Goal: Check status: Check status

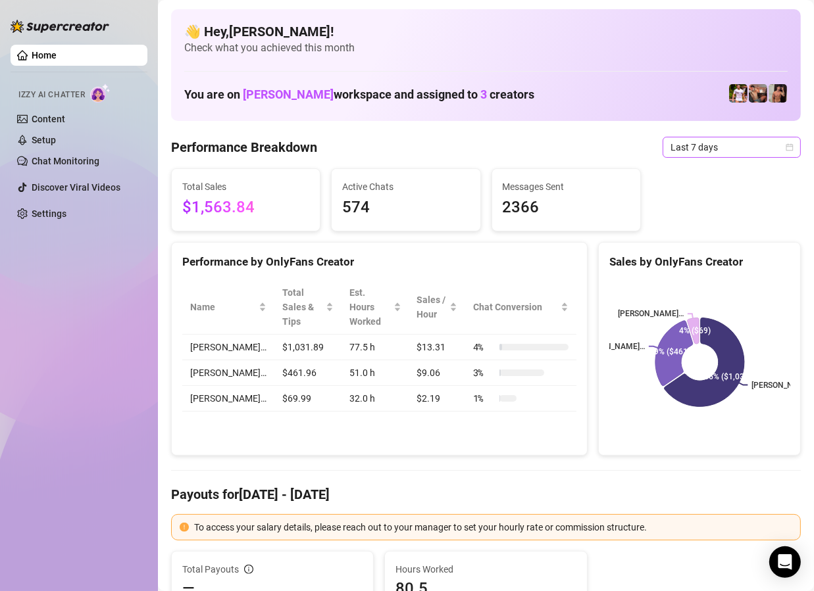
click at [692, 144] on span "Last 7 days" at bounding box center [731, 147] width 122 height 20
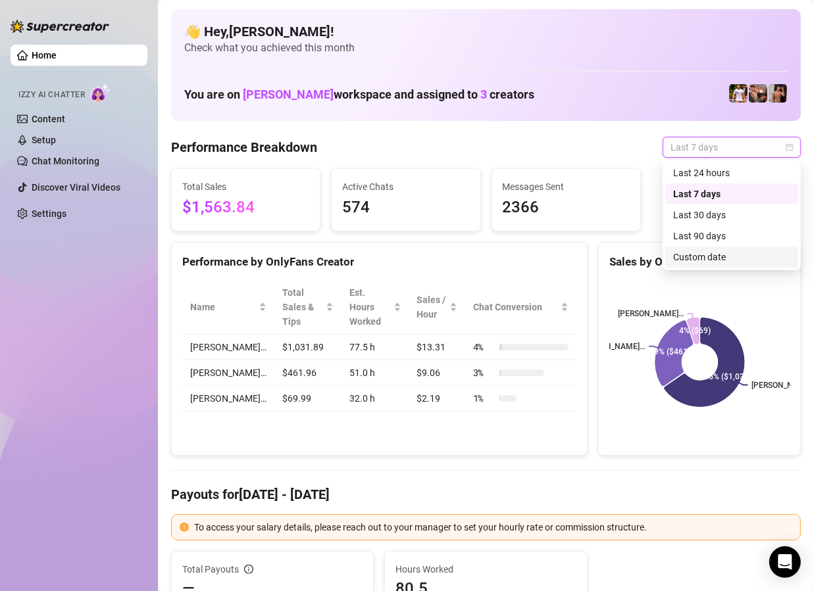
click at [701, 254] on div "Custom date" at bounding box center [731, 257] width 117 height 14
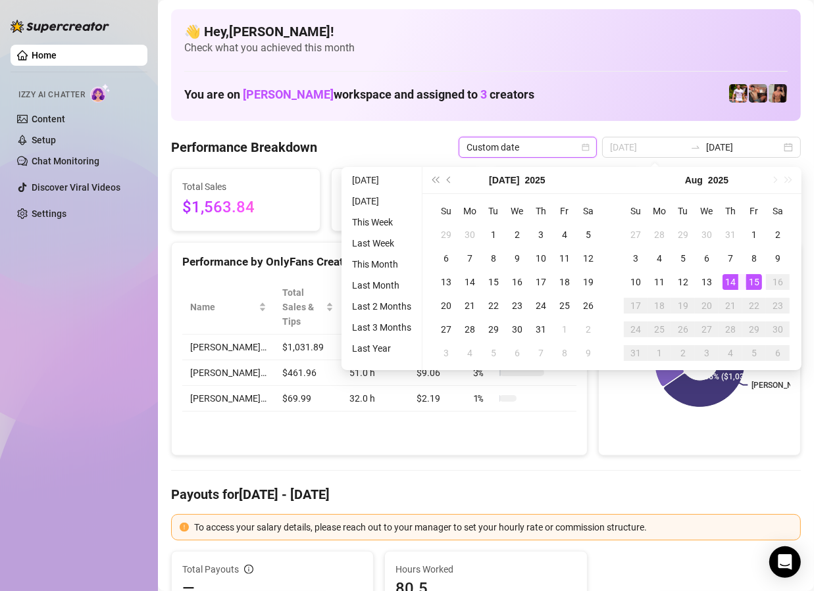
type input "[DATE]"
click at [749, 284] on div "15" at bounding box center [754, 282] width 16 height 16
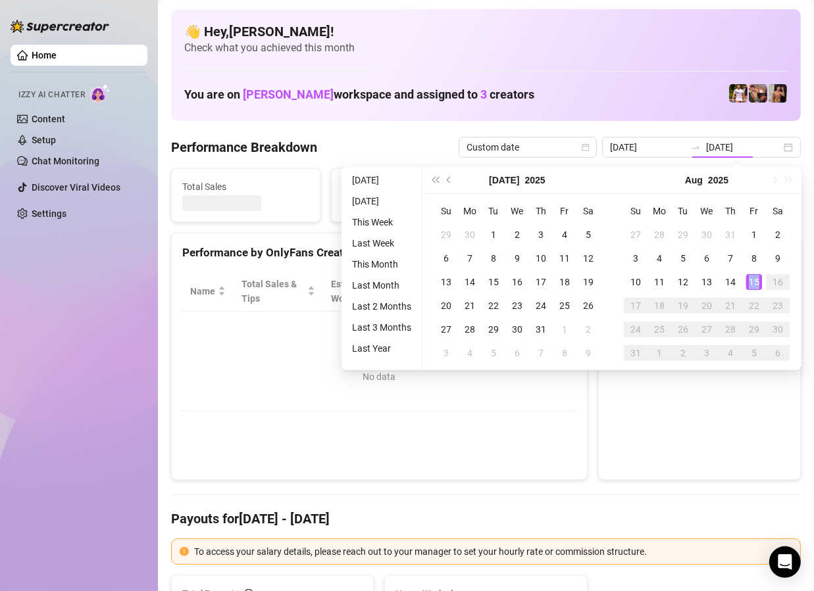
type input "[DATE]"
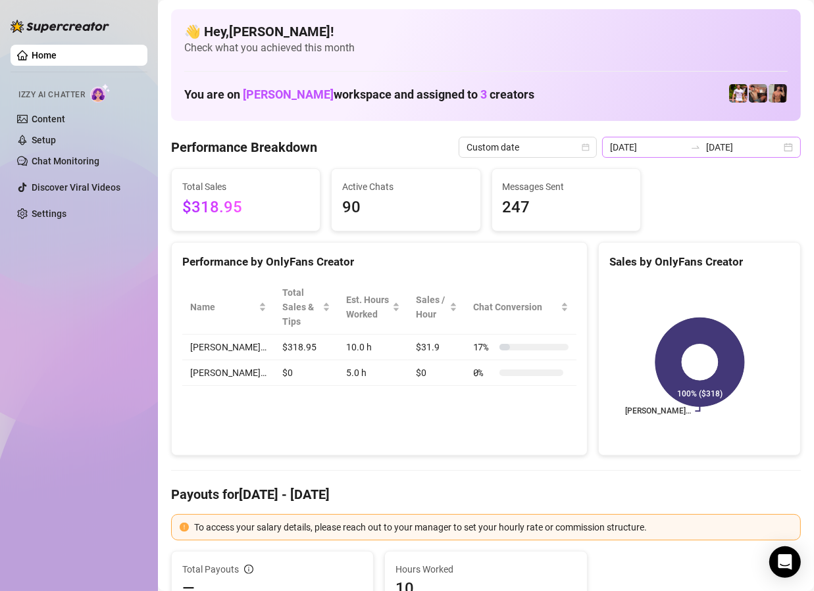
click at [786, 145] on div "[DATE] [DATE]" at bounding box center [701, 147] width 199 height 21
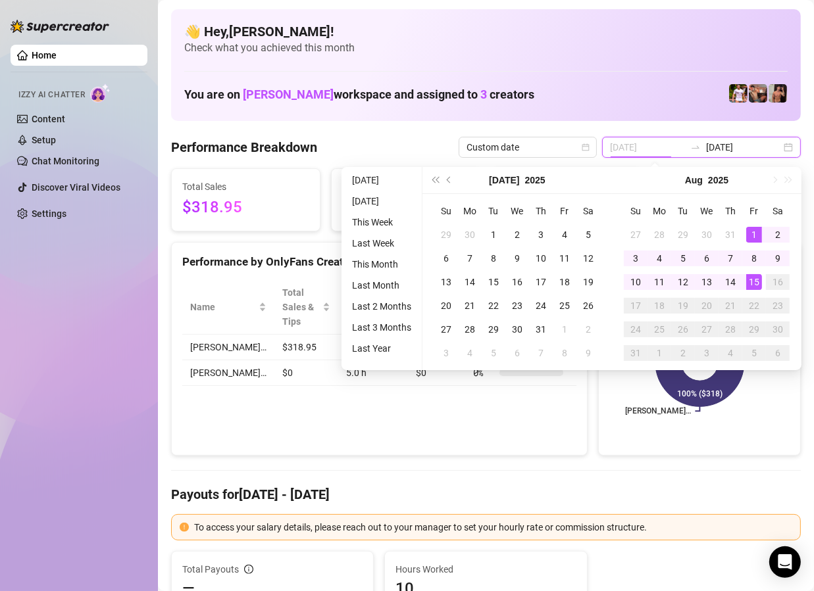
type input "[DATE]"
click at [755, 282] on div "15" at bounding box center [754, 282] width 16 height 16
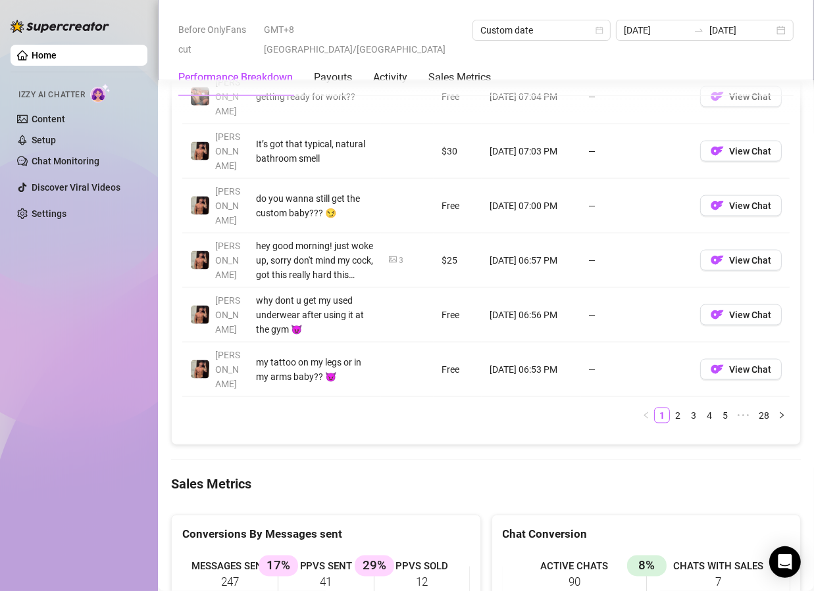
scroll to position [1753, 0]
